Goal: Navigation & Orientation: Go to known website

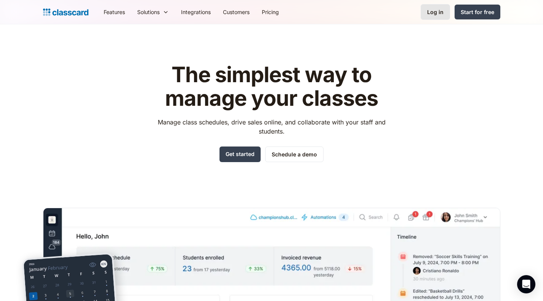
click at [437, 8] on div "Log in" at bounding box center [435, 12] width 16 height 8
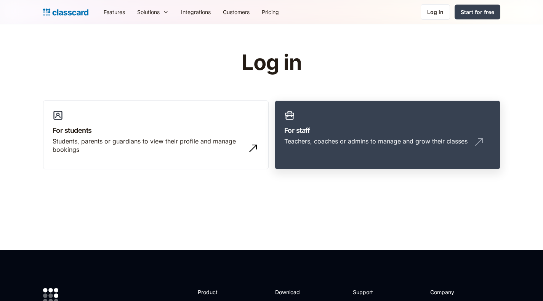
click at [357, 134] on h3 "For staff" at bounding box center [387, 130] width 206 height 10
